Goal: Find specific page/section: Find specific page/section

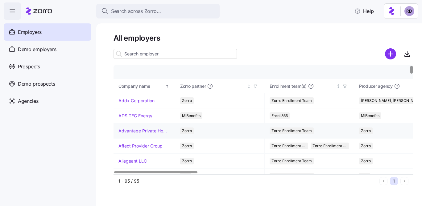
scroll to position [2, 0]
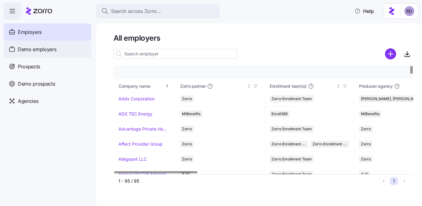
click at [50, 47] on span "Demo employers" at bounding box center [37, 50] width 39 height 8
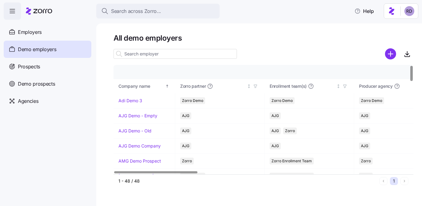
click at [159, 55] on input at bounding box center [174, 54] width 123 height 10
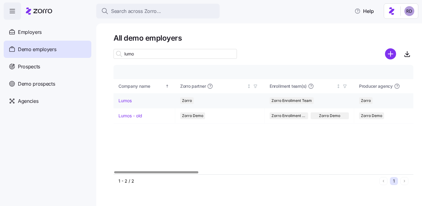
type input "lumo"
click at [126, 101] on link "Lumos" at bounding box center [124, 101] width 13 height 6
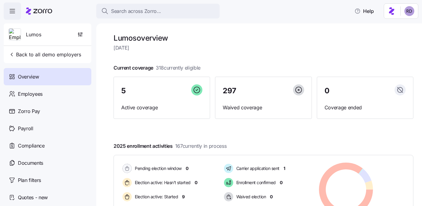
scroll to position [31, 0]
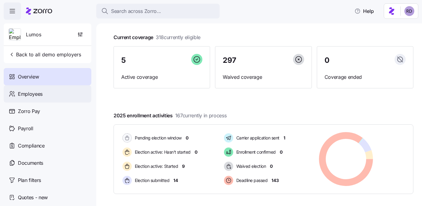
click at [54, 90] on div "Employees" at bounding box center [48, 93] width 88 height 17
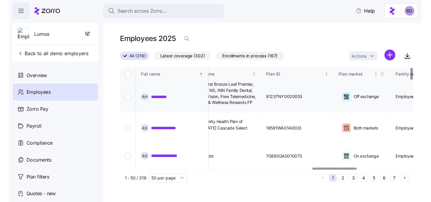
scroll to position [0, 1129]
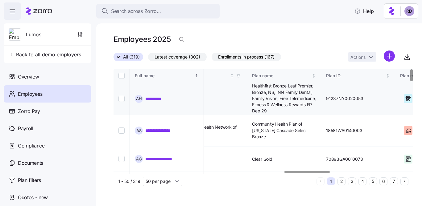
click at [157, 98] on link "**********" at bounding box center [158, 99] width 27 height 6
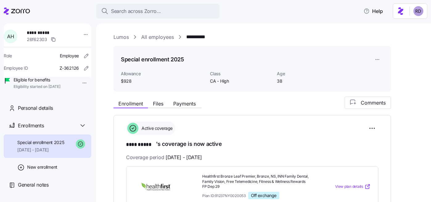
click at [163, 33] on link "All employees" at bounding box center [157, 37] width 33 height 8
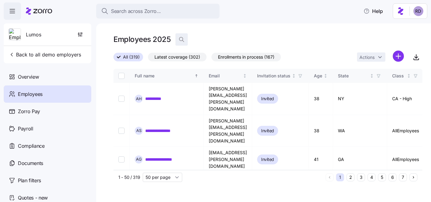
click at [182, 41] on icon "button" at bounding box center [182, 39] width 6 height 6
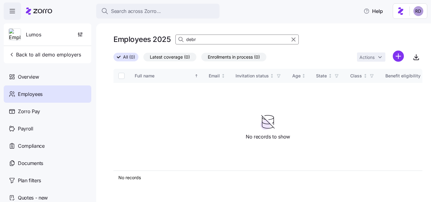
type input "[PERSON_NAME]"
click at [198, 40] on input "[PERSON_NAME]" at bounding box center [236, 40] width 123 height 10
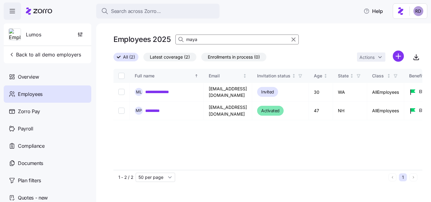
type input "maya"
click at [151, 108] on link "*********" at bounding box center [155, 111] width 20 height 6
